Goal: Check status: Check status

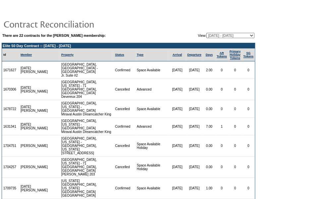
click at [232, 38] on table "There are 22 contracts for the [PERSON_NAME] membership: View: [DATE] - [DATE] …" at bounding box center [128, 35] width 253 height 7
click at [231, 37] on select "[DATE] - [DATE] [DATE] - [DATE] [DATE] - [DATE] [DATE] - [DATE] [DATE] - [DATE]…" at bounding box center [230, 35] width 48 height 5
select select "129806"
click at [206, 33] on select "[DATE] - [DATE] [DATE] - [DATE] [DATE] - [DATE] [DATE] - [DATE] [DATE] - [DATE]…" at bounding box center [230, 35] width 48 height 5
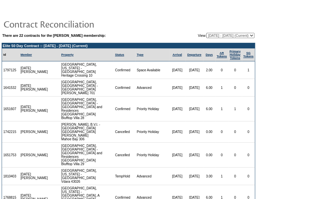
scroll to position [17, 0]
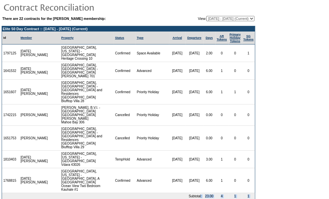
drag, startPoint x: 193, startPoint y: 170, endPoint x: 224, endPoint y: 177, distance: 31.6
click at [224, 177] on tbody "Elite 50 Day Contract :: 9/1/25 - 8/31/26 (Current) Id Member Property Status T…" at bounding box center [128, 119] width 253 height 186
click at [228, 21] on select "[DATE] - [DATE] [DATE] - [DATE] [DATE] - [DATE] [DATE] - [DATE] [DATE] - [DATE]…" at bounding box center [230, 18] width 48 height 5
click at [206, 16] on select "[DATE] - [DATE] [DATE] - [DATE] [DATE] - [DATE] [DATE] - [DATE] [DATE] - [DATE]…" at bounding box center [230, 18] width 48 height 5
click at [224, 22] on td "There are 22 contracts for the David Greenhouse membership: View: 08/03/07 - 08…" at bounding box center [128, 113] width 253 height 197
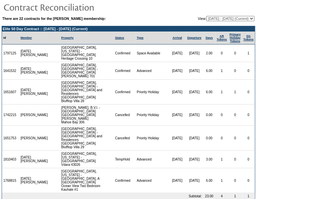
click at [216, 17] on select "[DATE] - [DATE] [DATE] - [DATE] [DATE] - [DATE] [DATE] - [DATE] [DATE] - [DATE]…" at bounding box center [230, 18] width 48 height 5
select select "124134"
click at [206, 16] on select "[DATE] - [DATE] [DATE] - [DATE] [DATE] - [DATE] [DATE] - [DATE] [DATE] - [DATE]…" at bounding box center [230, 18] width 48 height 5
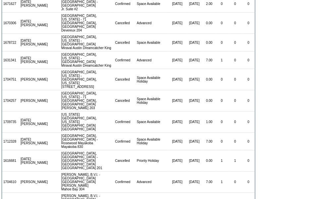
scroll to position [98, 0]
